Goal: Register for event/course

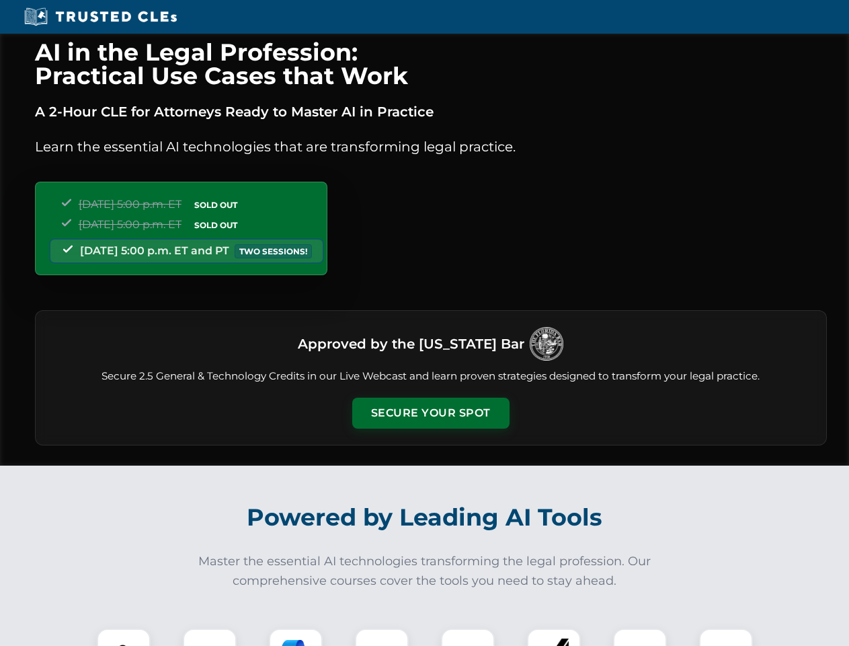
click at [430, 413] on button "Secure Your Spot" at bounding box center [430, 412] width 157 height 31
click at [124, 637] on img at bounding box center [123, 654] width 39 height 39
click at [210, 637] on div at bounding box center [210, 655] width 54 height 54
